Goal: Obtain resource: Download file/media

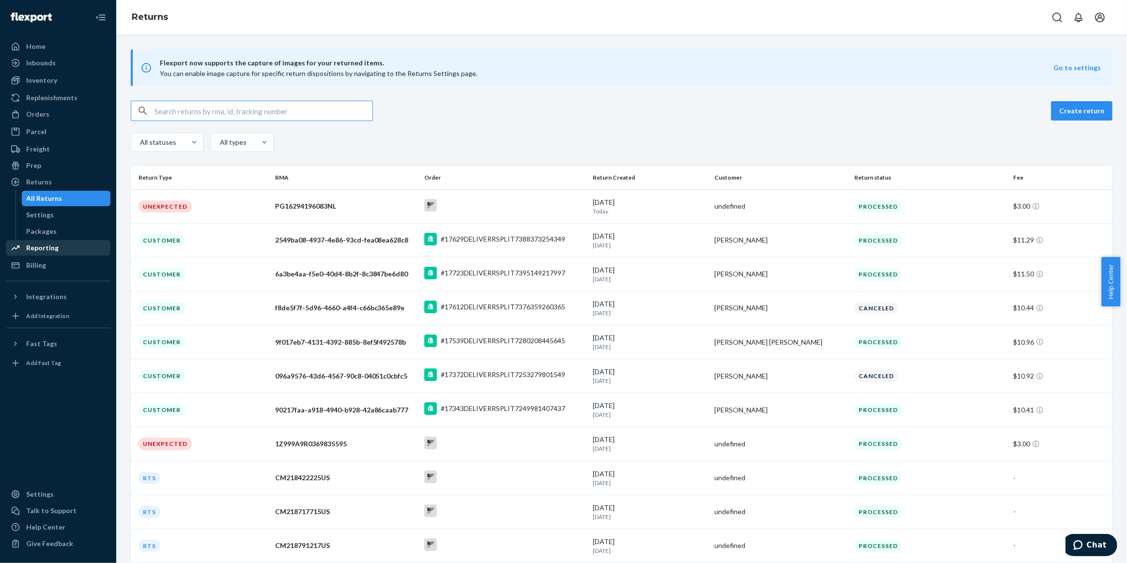
click at [59, 250] on div "Reporting" at bounding box center [58, 248] width 103 height 14
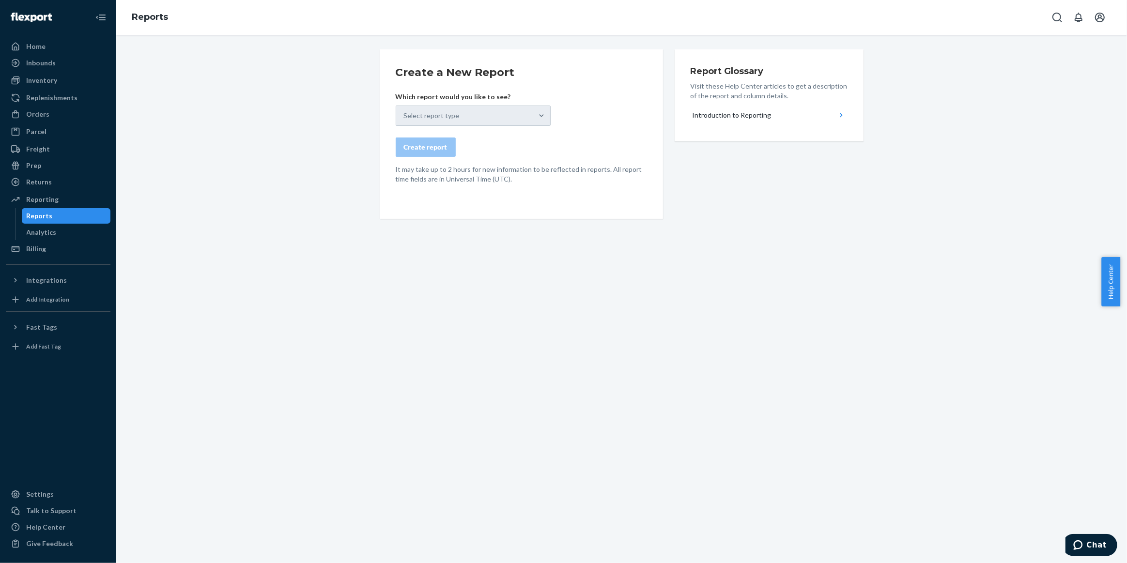
click at [483, 119] on div "Select report type" at bounding box center [473, 116] width 155 height 20
click at [628, 145] on div "Create report" at bounding box center [522, 147] width 252 height 19
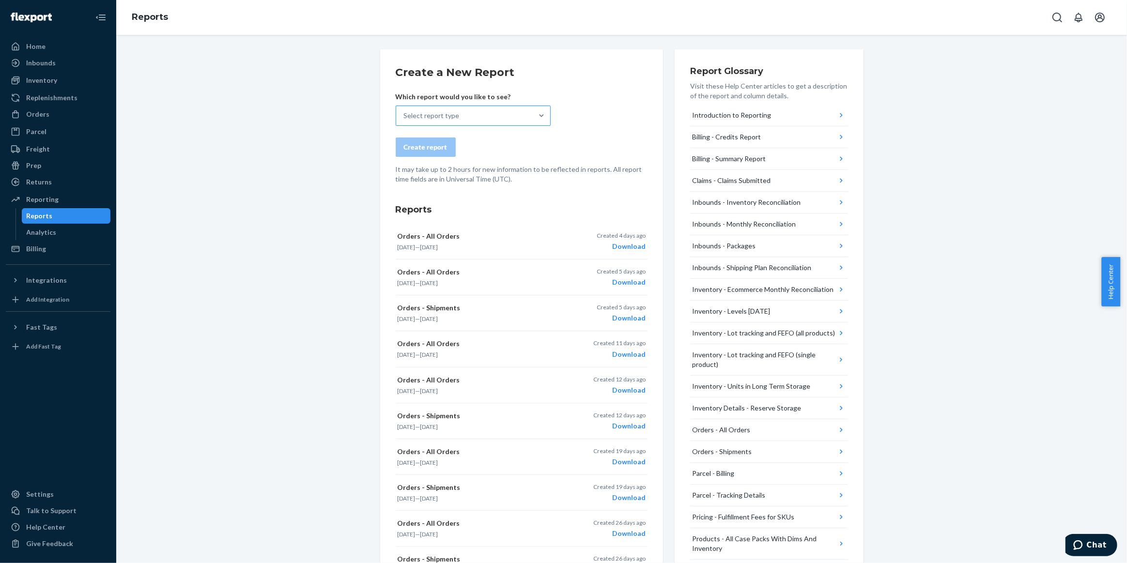
click at [482, 108] on div "Select report type" at bounding box center [464, 115] width 137 height 19
click at [405, 111] on input "Select report type" at bounding box center [404, 116] width 1 height 10
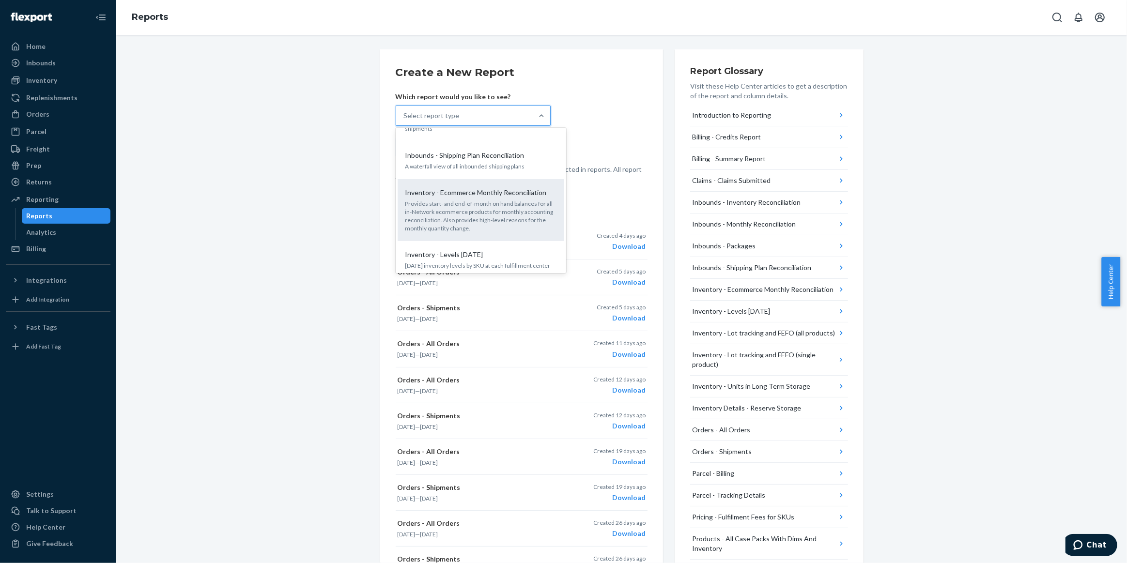
scroll to position [308, 0]
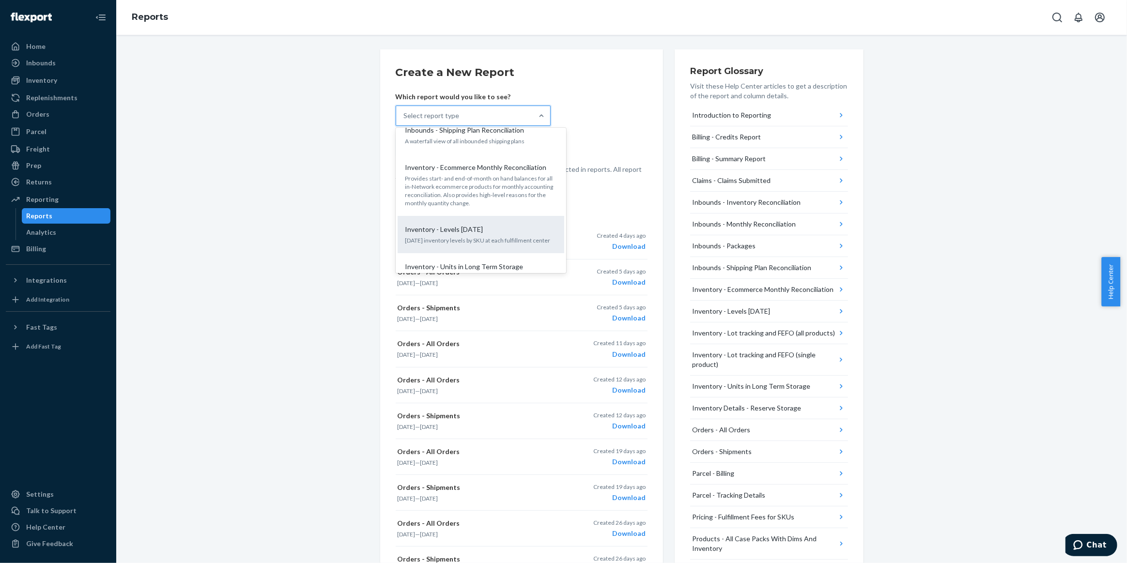
click at [499, 225] on div "Inventory - Levels [DATE]" at bounding box center [479, 230] width 155 height 10
click at [405, 121] on input "option Inventory - Levels [DATE] focused, 10 of 26. 26 results available. Use U…" at bounding box center [404, 116] width 1 height 10
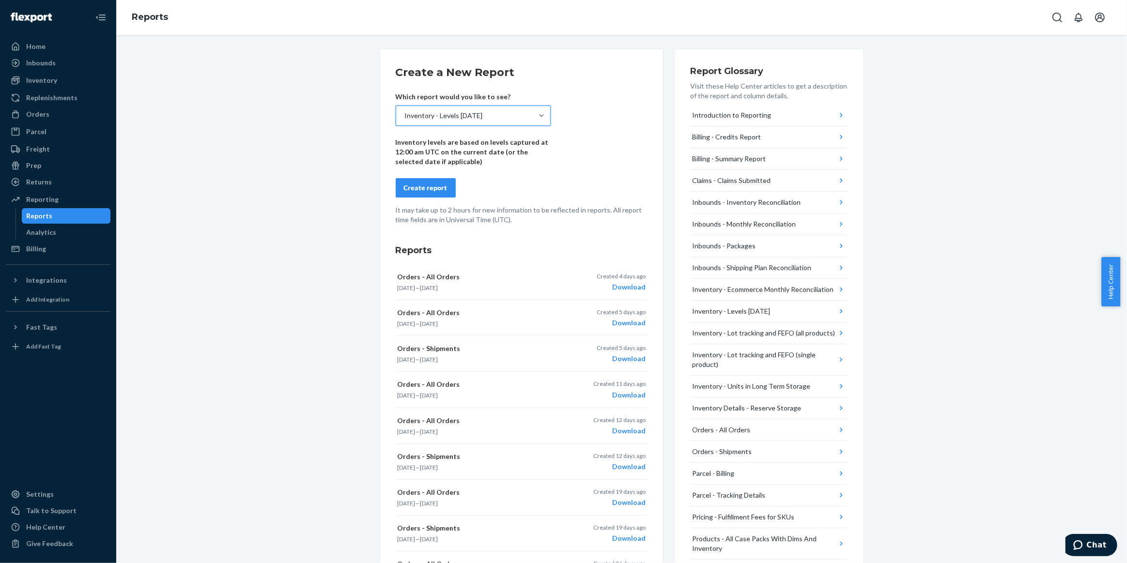
click at [421, 184] on div "Create report" at bounding box center [426, 188] width 44 height 10
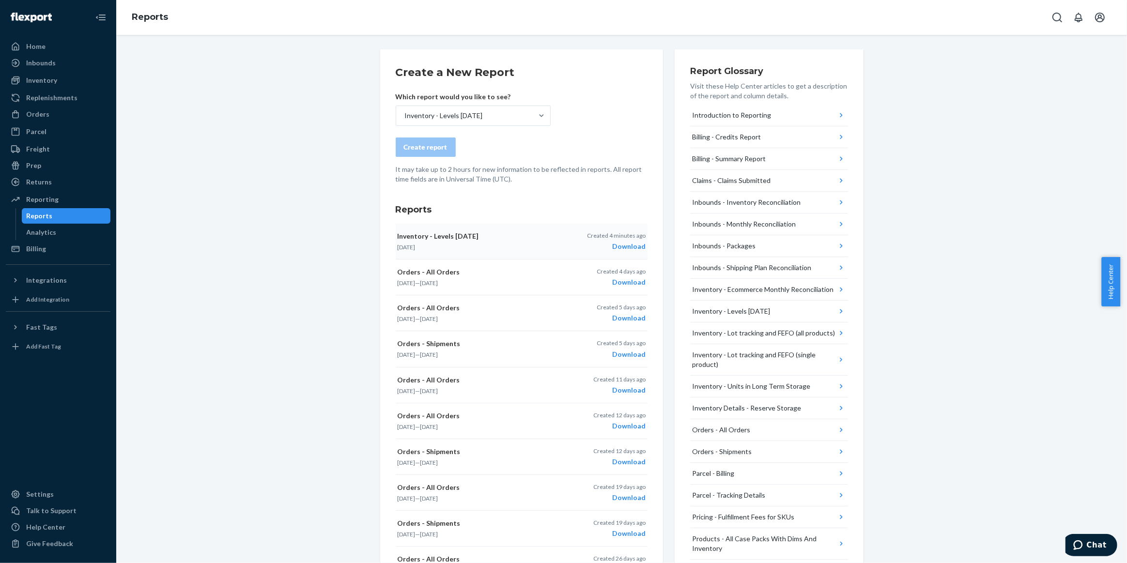
click at [619, 247] on div "Download" at bounding box center [616, 247] width 59 height 10
click at [47, 82] on div "Inventory" at bounding box center [41, 81] width 31 height 10
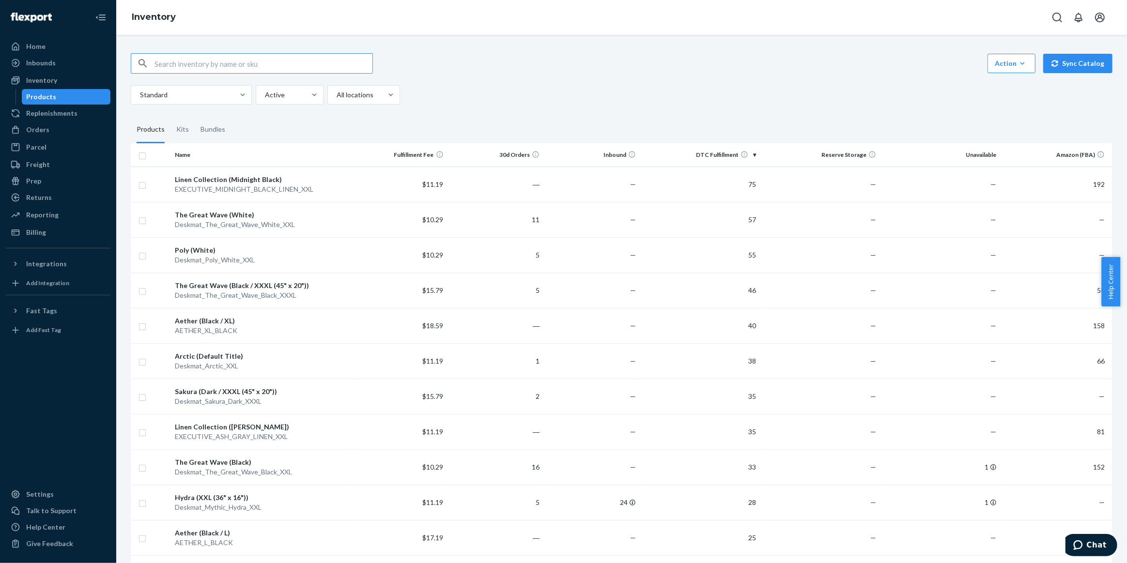
click at [705, 150] on th "DTC Fulfillment" at bounding box center [700, 154] width 120 height 23
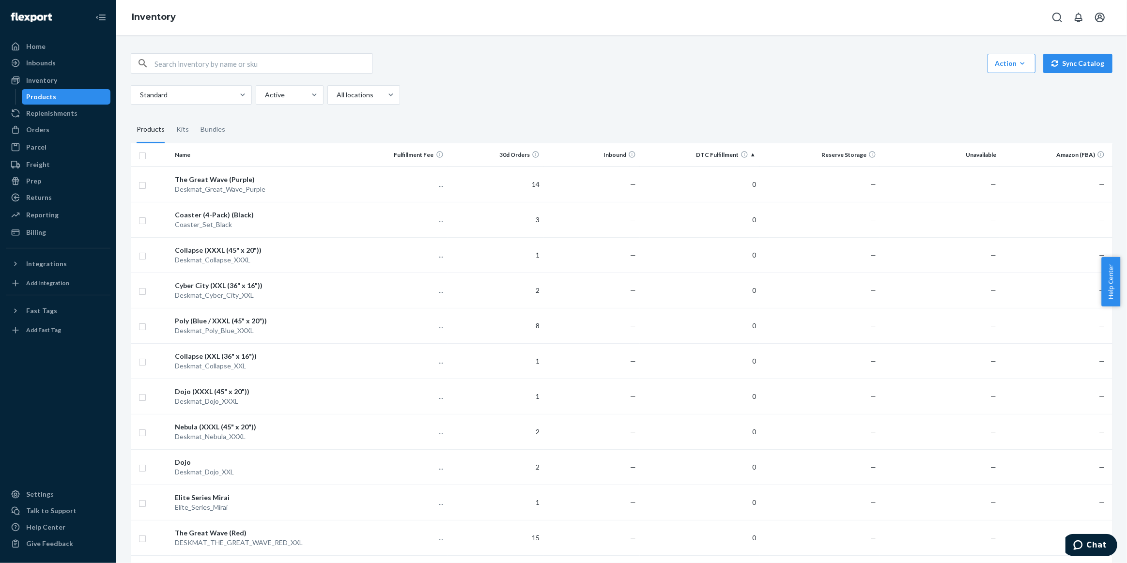
click at [707, 150] on th "DTC Fulfillment" at bounding box center [700, 154] width 120 height 23
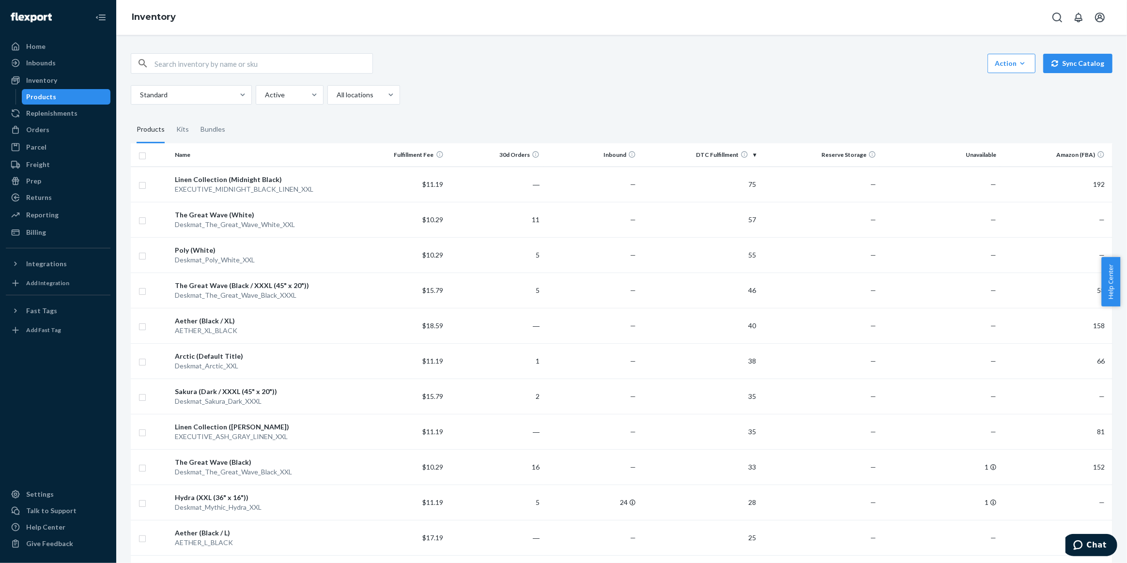
drag, startPoint x: 1114, startPoint y: 319, endPoint x: 174, endPoint y: 152, distance: 954.6
click at [174, 152] on div "Action Create product Create kit or bundle Bulk create products Bulk update pro…" at bounding box center [621, 299] width 1011 height 529
click at [1002, 97] on div "Standard Active All locations" at bounding box center [618, 94] width 975 height 19
